Goal: Download file/media

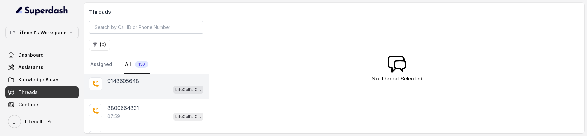
scroll to position [190, 0]
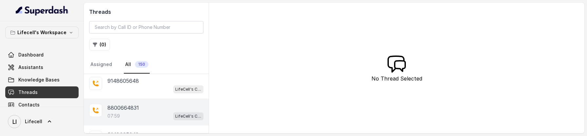
click at [120, 106] on p "8800664831" at bounding box center [122, 107] width 31 height 8
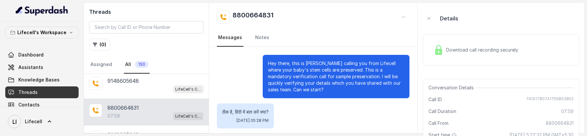
scroll to position [2607, 0]
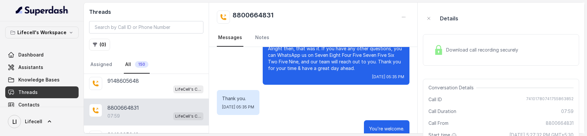
click at [461, 55] on div "Download call recording securely" at bounding box center [476, 49] width 90 height 15
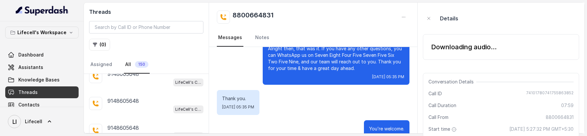
scroll to position [121, 0]
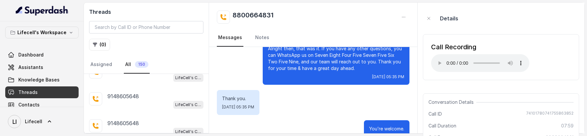
click at [560, 63] on div "Call Recording Your browser does not support the audio element." at bounding box center [501, 57] width 156 height 46
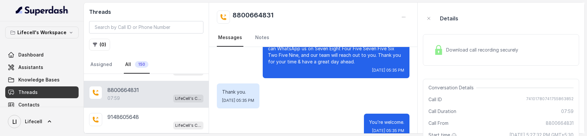
scroll to position [213, 0]
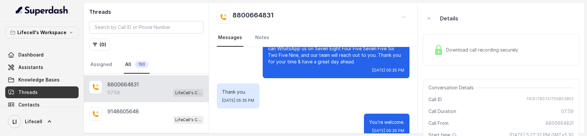
click at [506, 48] on span "Download call recording securely" at bounding box center [483, 49] width 75 height 7
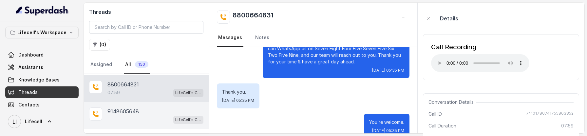
click at [123, 113] on p "9148605648" at bounding box center [122, 111] width 31 height 8
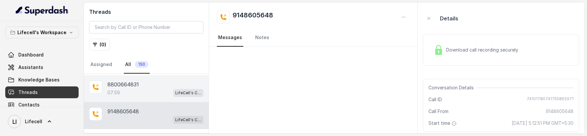
click at [139, 80] on div "8800664831" at bounding box center [155, 84] width 96 height 8
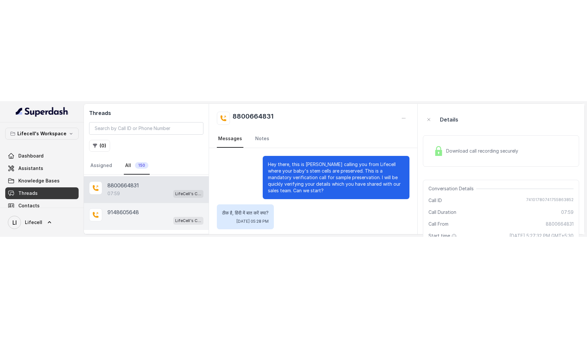
scroll to position [2607, 0]
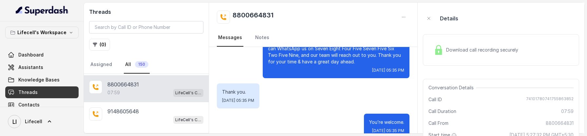
click at [493, 53] on span "Download call recording securely" at bounding box center [483, 49] width 75 height 7
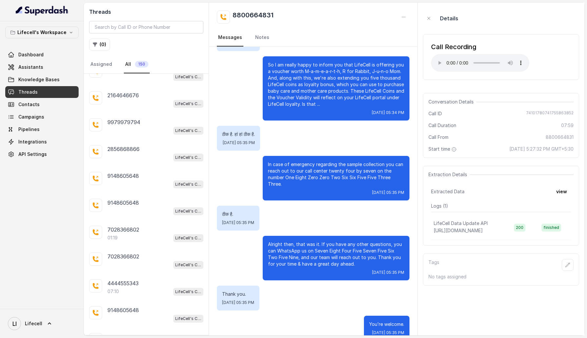
scroll to position [251, 0]
